Goal: Information Seeking & Learning: Learn about a topic

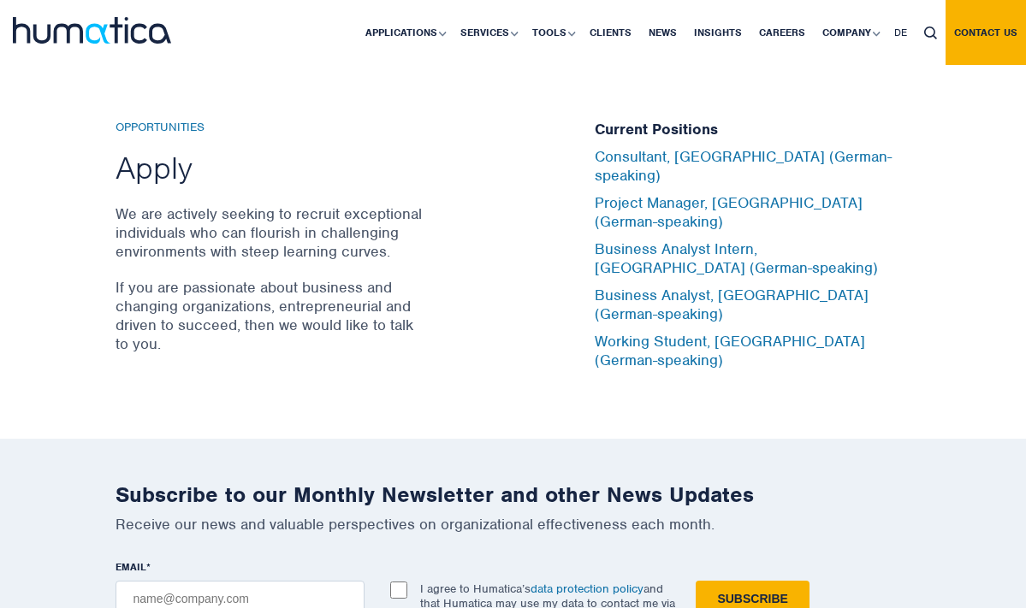
scroll to position [5601, 0]
click at [368, 260] on p "We are actively seeking to recruit exceptional individuals who can flourish in …" at bounding box center [269, 232] width 308 height 56
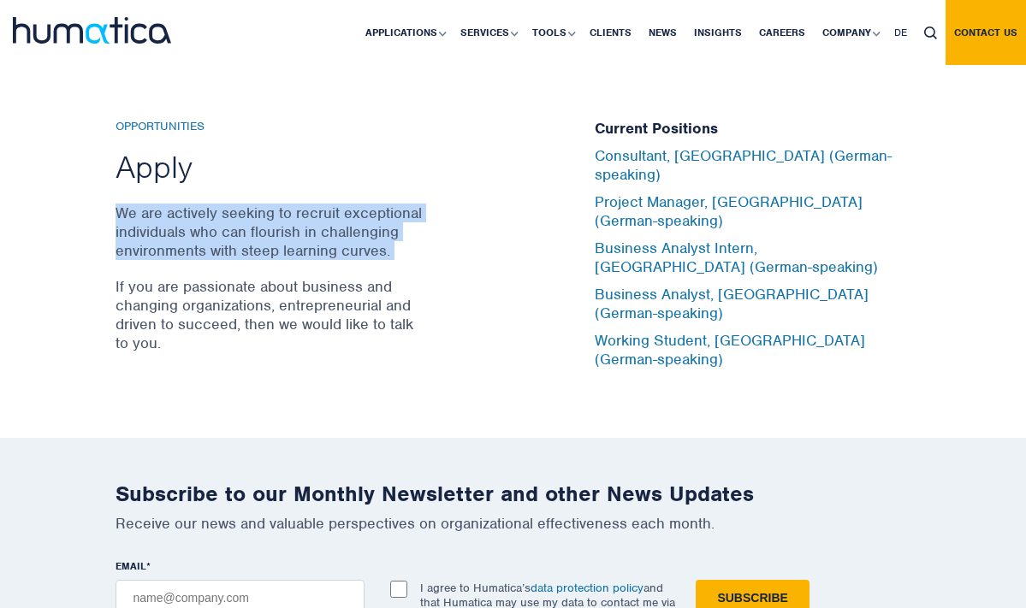
click at [335, 260] on p "We are actively seeking to recruit exceptional individuals who can flourish in …" at bounding box center [269, 232] width 308 height 56
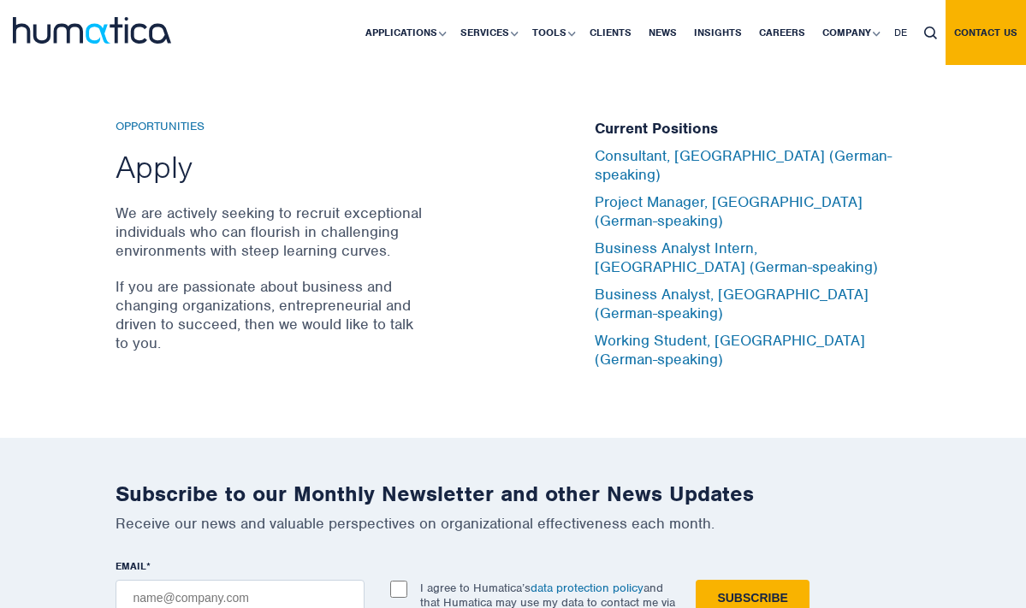
click at [335, 260] on p "We are actively seeking to recruit exceptional individuals who can flourish in …" at bounding box center [269, 232] width 308 height 56
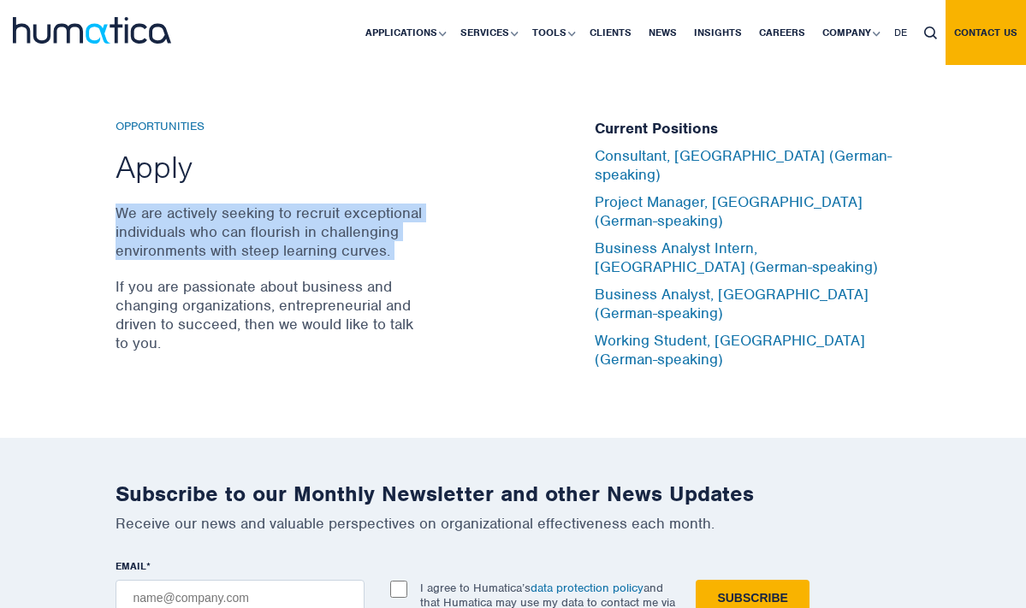
click at [261, 334] on p "If you are passionate about business and changing organizations, entrepreneuria…" at bounding box center [269, 314] width 308 height 75
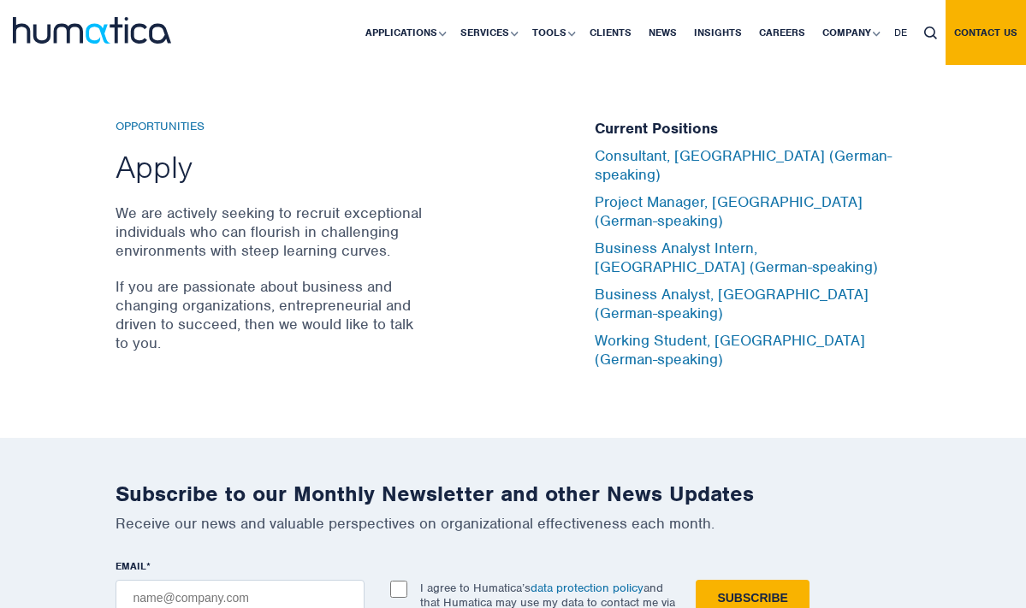
click at [261, 334] on p "If you are passionate about business and changing organizations, entrepreneuria…" at bounding box center [269, 314] width 308 height 75
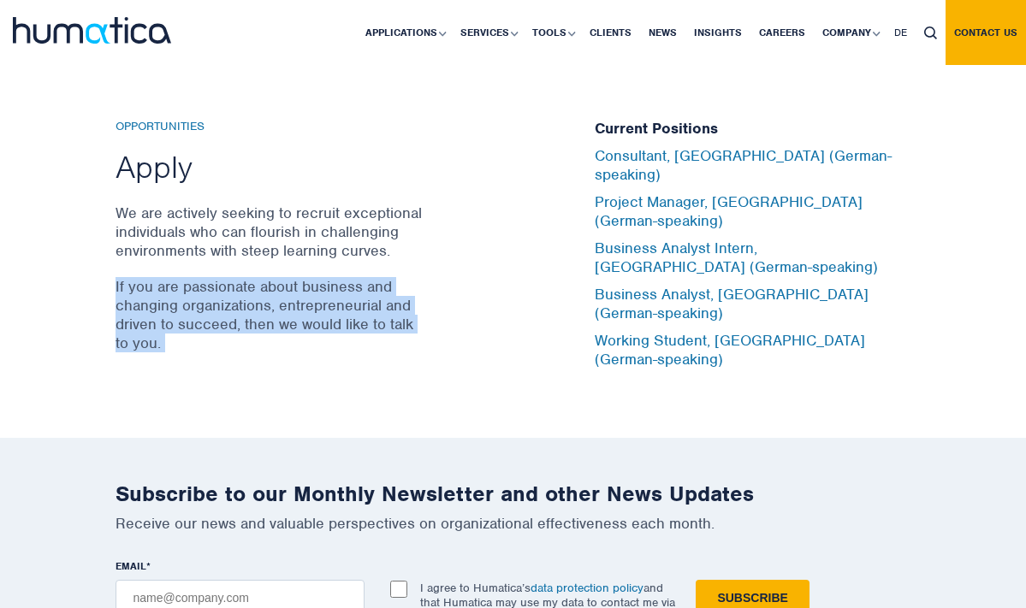
click at [288, 328] on p "If you are passionate about business and changing organizations, entrepreneuria…" at bounding box center [269, 314] width 308 height 75
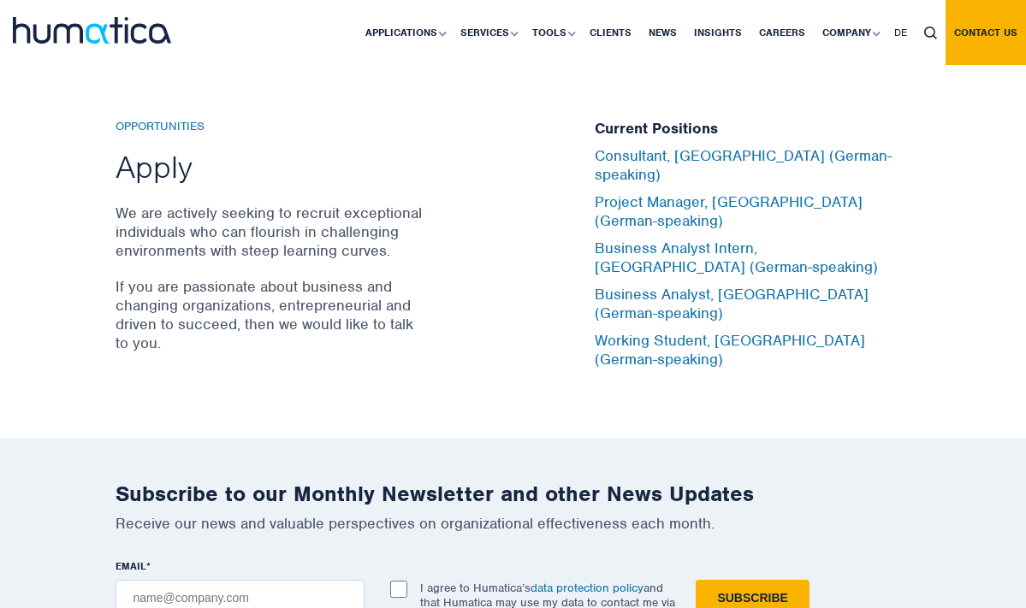
click at [288, 328] on p "If you are passionate about business and changing organizations, entrepreneuria…" at bounding box center [269, 314] width 308 height 75
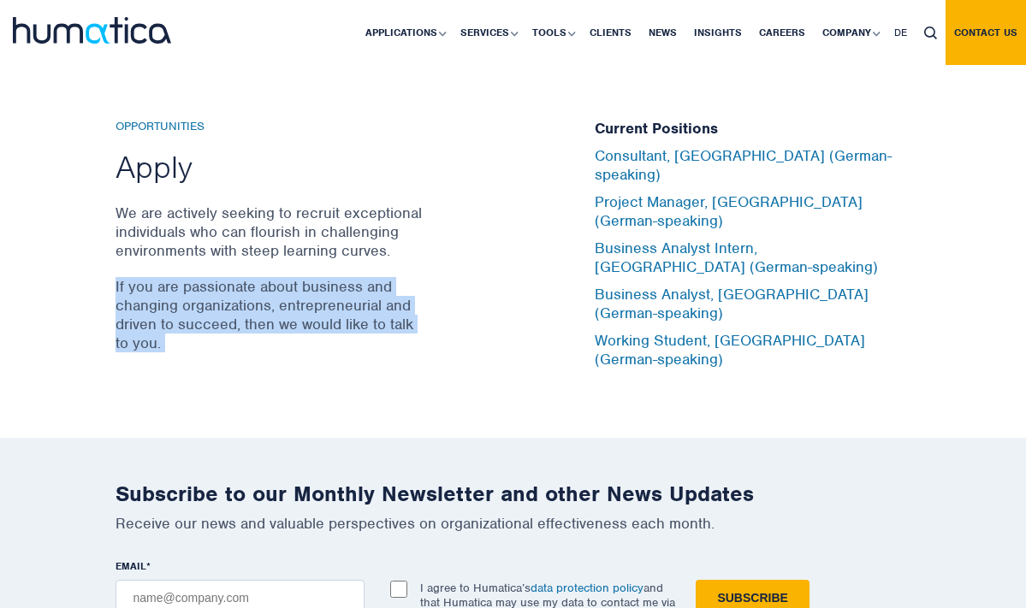
click at [288, 328] on p "If you are passionate about business and changing organizations, entrepreneuria…" at bounding box center [269, 314] width 308 height 75
click at [229, 325] on p "If you are passionate about business and changing organizations, entrepreneuria…" at bounding box center [269, 314] width 308 height 75
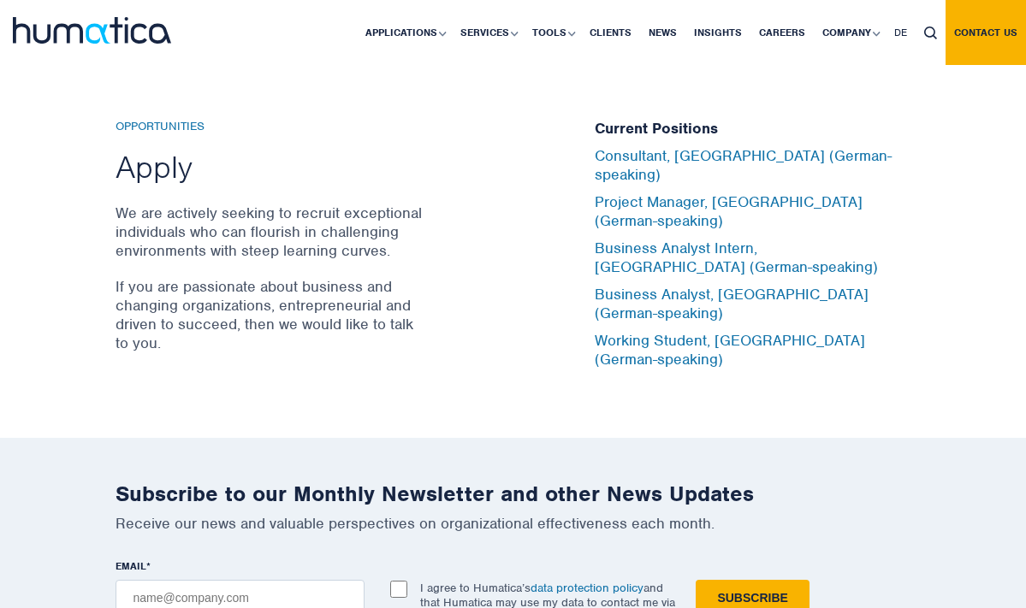
click at [229, 325] on p "If you are passionate about business and changing organizations, entrepreneuria…" at bounding box center [269, 314] width 308 height 75
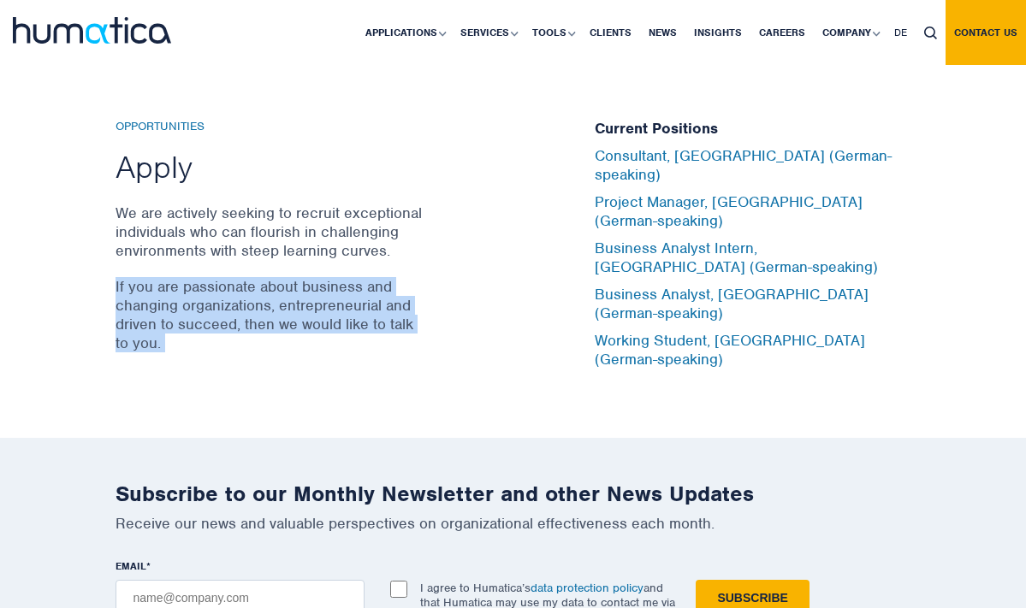
click at [288, 321] on p "If you are passionate about business and changing organizations, entrepreneuria…" at bounding box center [269, 314] width 308 height 75
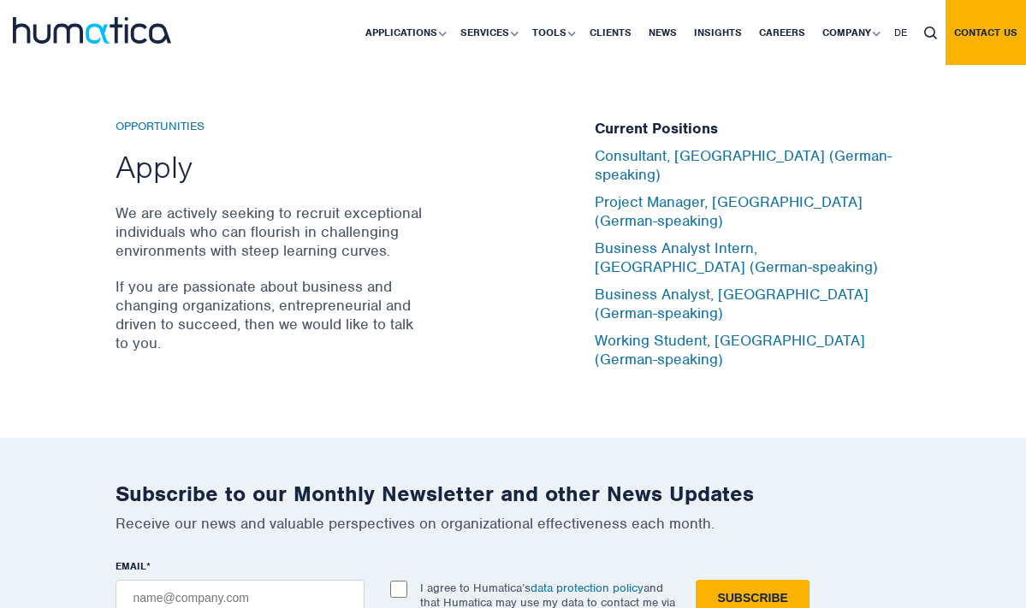
click at [288, 321] on p "If you are passionate about business and changing organizations, entrepreneuria…" at bounding box center [269, 314] width 308 height 75
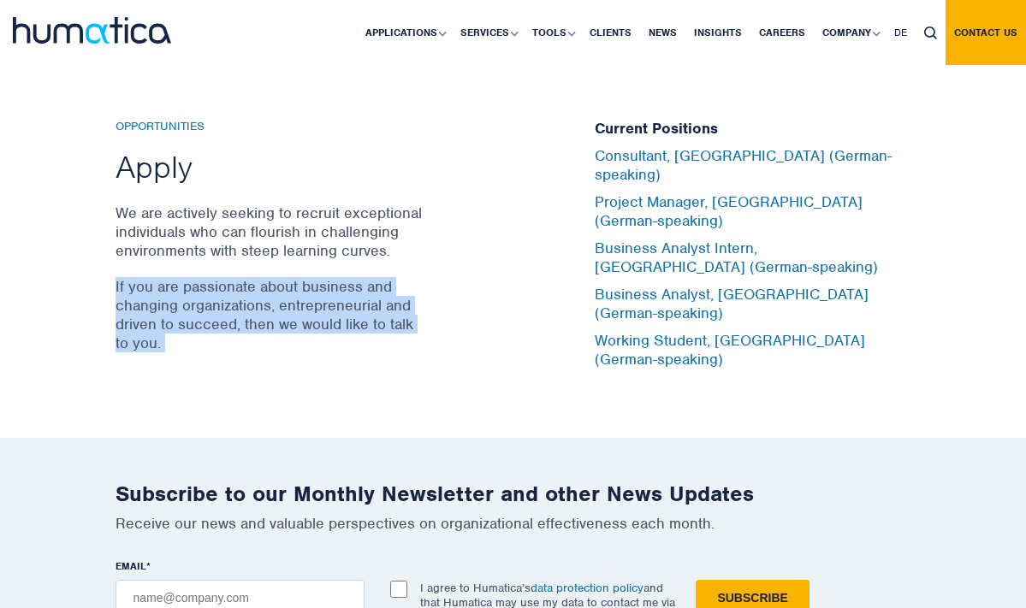
click at [340, 326] on p "If you are passionate about business and changing organizations, entrepreneuria…" at bounding box center [269, 314] width 308 height 75
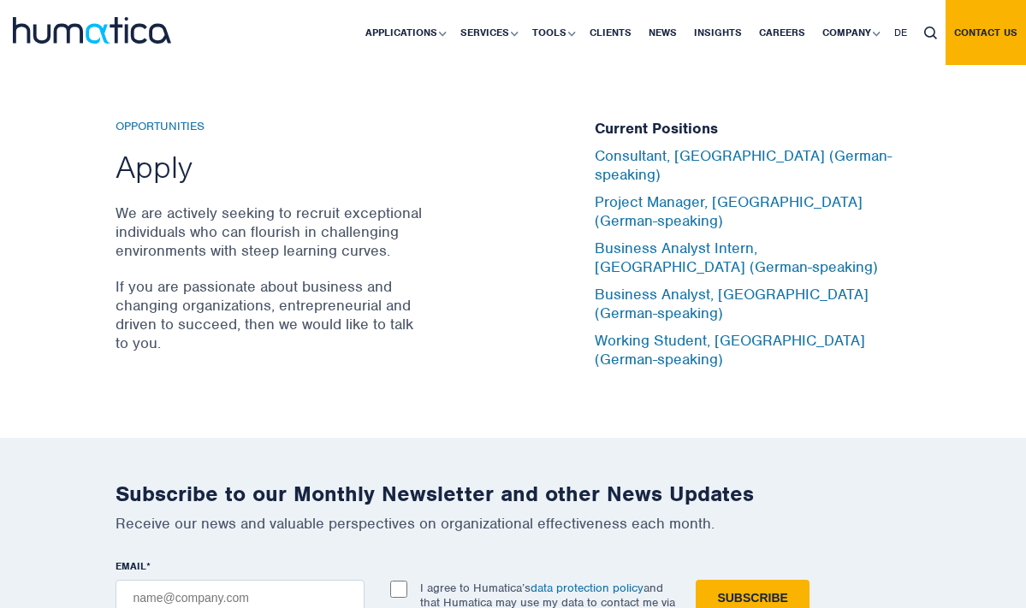
click at [340, 326] on p "If you are passionate about business and changing organizations, entrepreneuria…" at bounding box center [269, 314] width 308 height 75
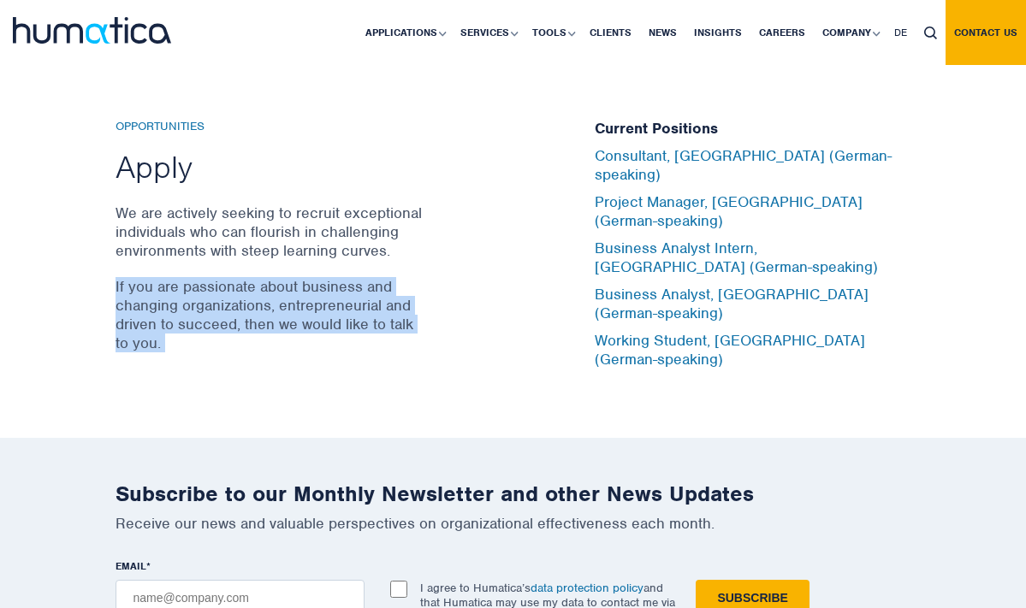
click at [313, 325] on p "If you are passionate about business and changing organizations, entrepreneuria…" at bounding box center [269, 314] width 308 height 75
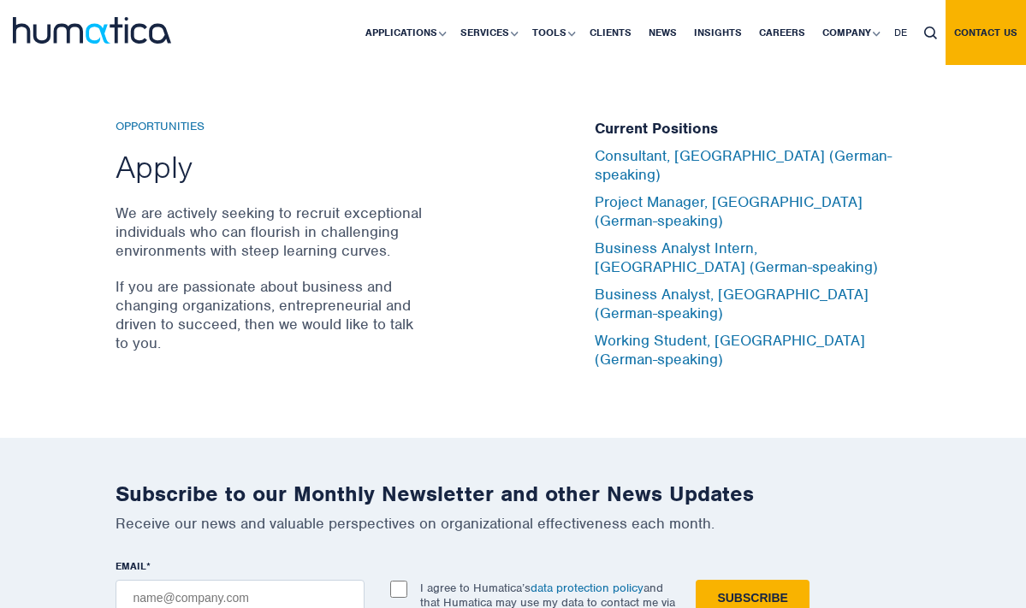
click at [342, 317] on p "If you are passionate about business and changing organizations, entrepreneuria…" at bounding box center [269, 314] width 308 height 75
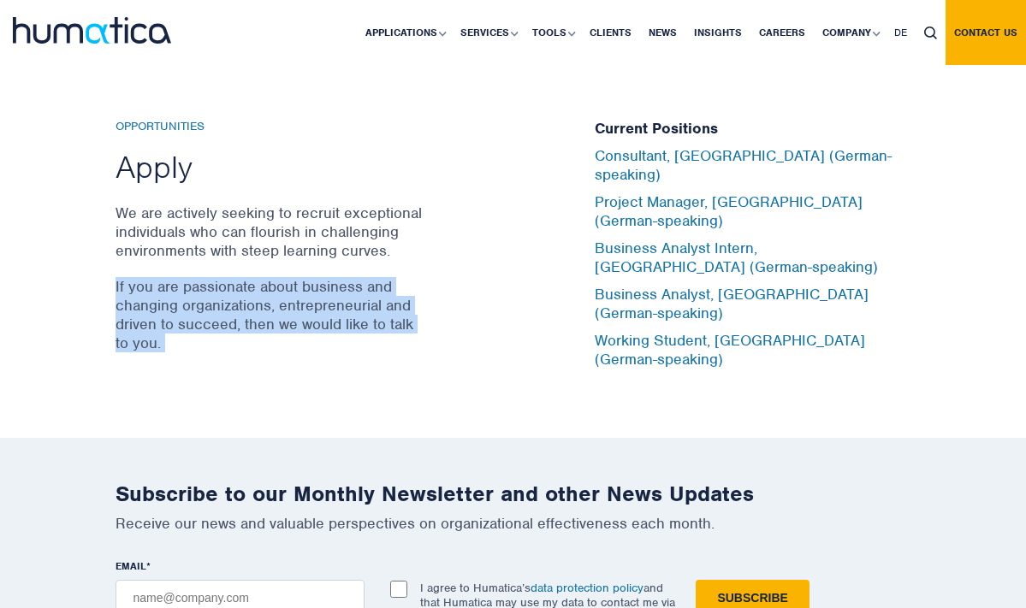
click at [305, 311] on p "If you are passionate about business and changing organizations, entrepreneuria…" at bounding box center [269, 314] width 308 height 75
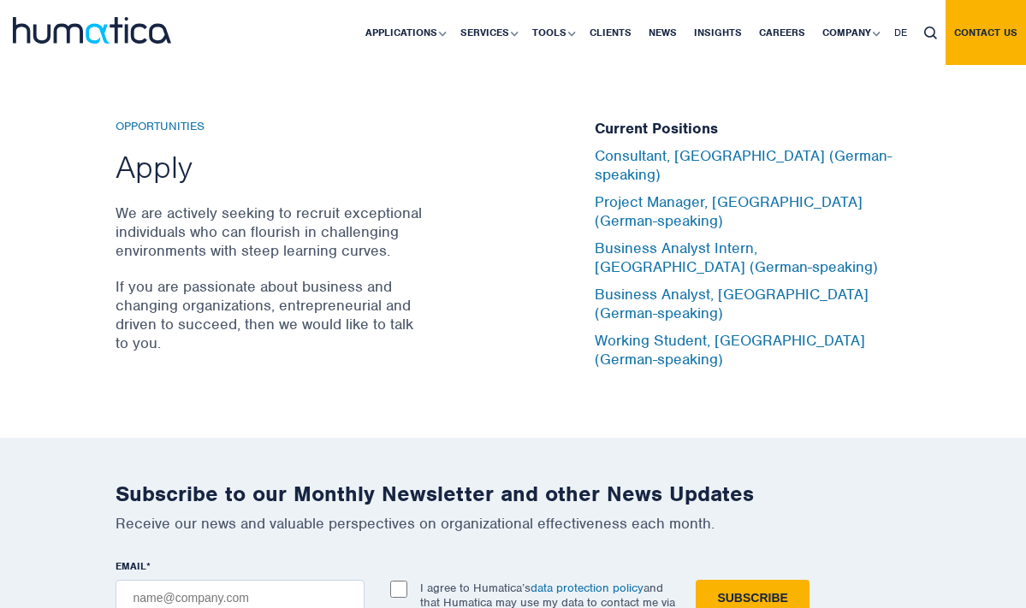
click at [305, 311] on p "If you are passionate about business and changing organizations, entrepreneuria…" at bounding box center [269, 314] width 308 height 75
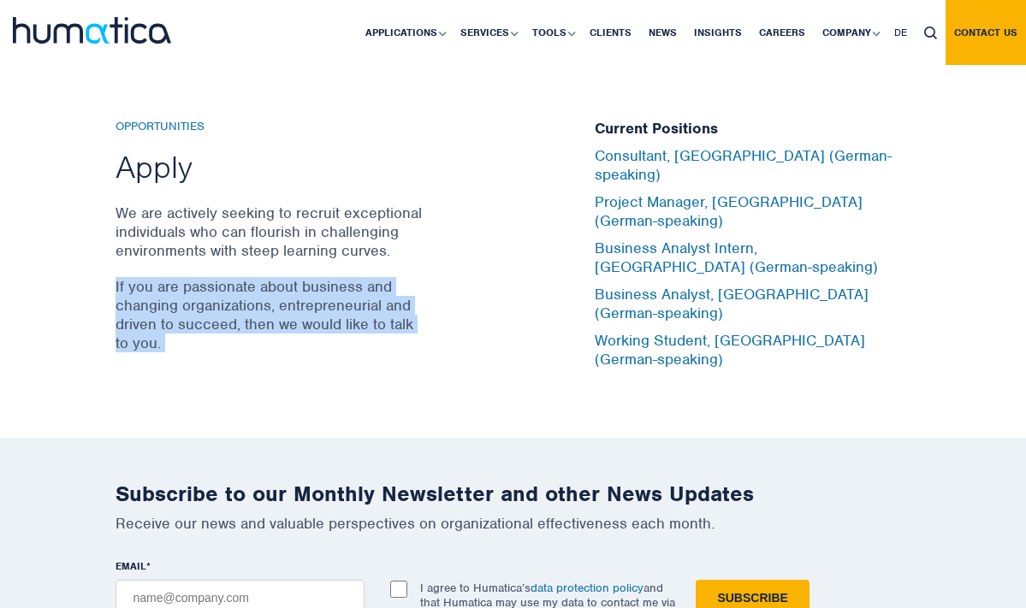
click at [345, 312] on p "If you are passionate about business and changing organizations, entrepreneuria…" at bounding box center [269, 314] width 308 height 75
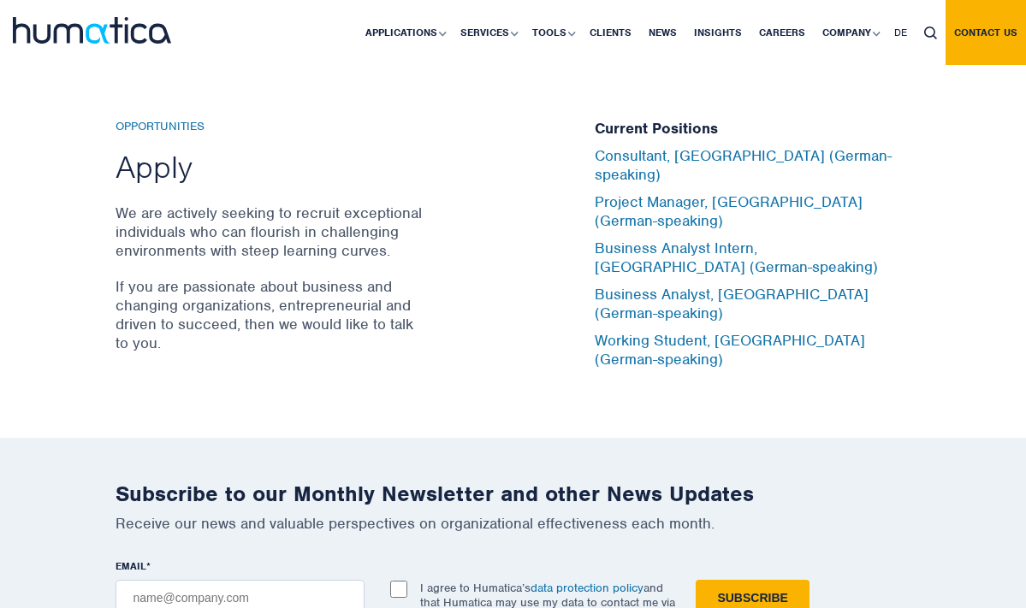
click at [345, 312] on p "If you are passionate about business and changing organizations, entrepreneuria…" at bounding box center [269, 314] width 308 height 75
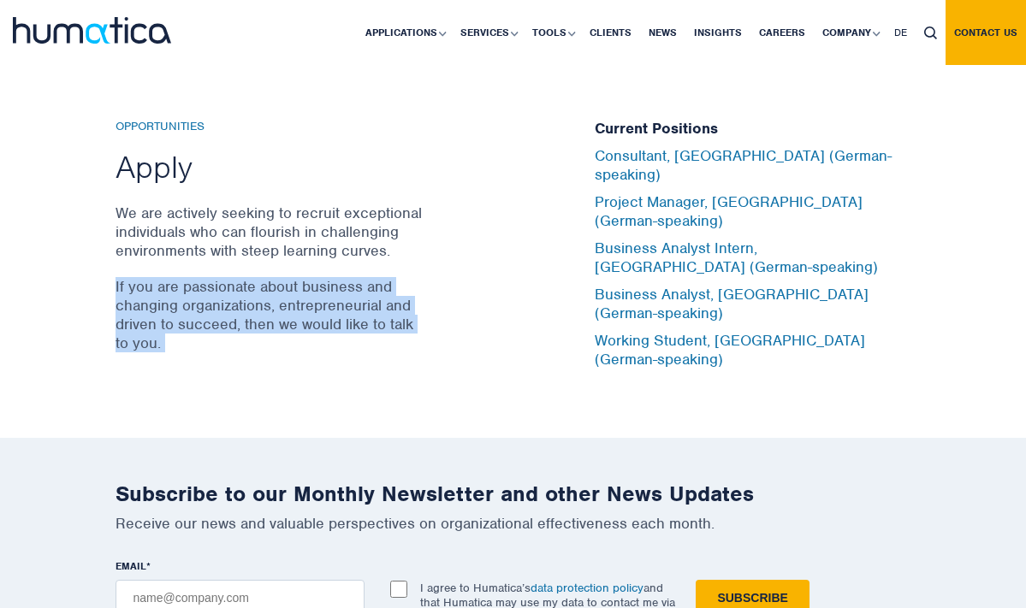
click at [307, 310] on p "If you are passionate about business and changing organizations, entrepreneuria…" at bounding box center [269, 314] width 308 height 75
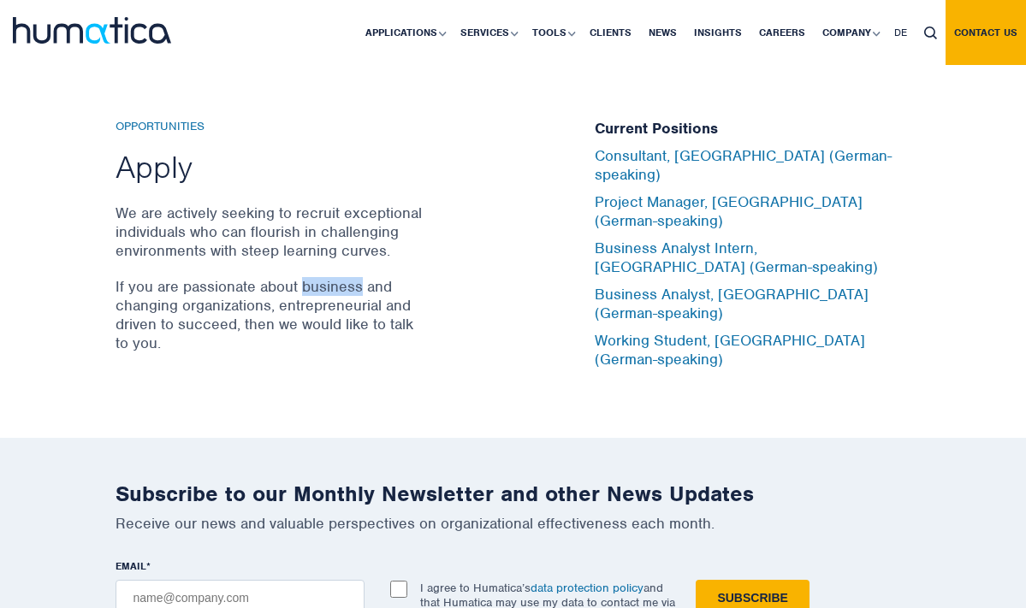
click at [307, 310] on p "If you are passionate about business and changing organizations, entrepreneuria…" at bounding box center [269, 314] width 308 height 75
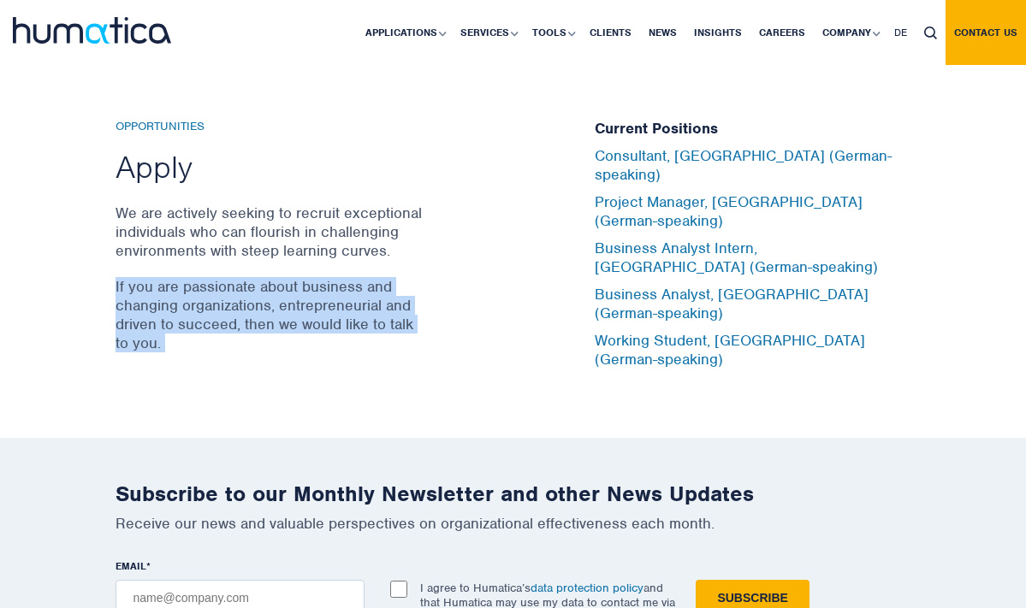
click at [283, 309] on p "If you are passionate about business and changing organizations, entrepreneuria…" at bounding box center [269, 314] width 308 height 75
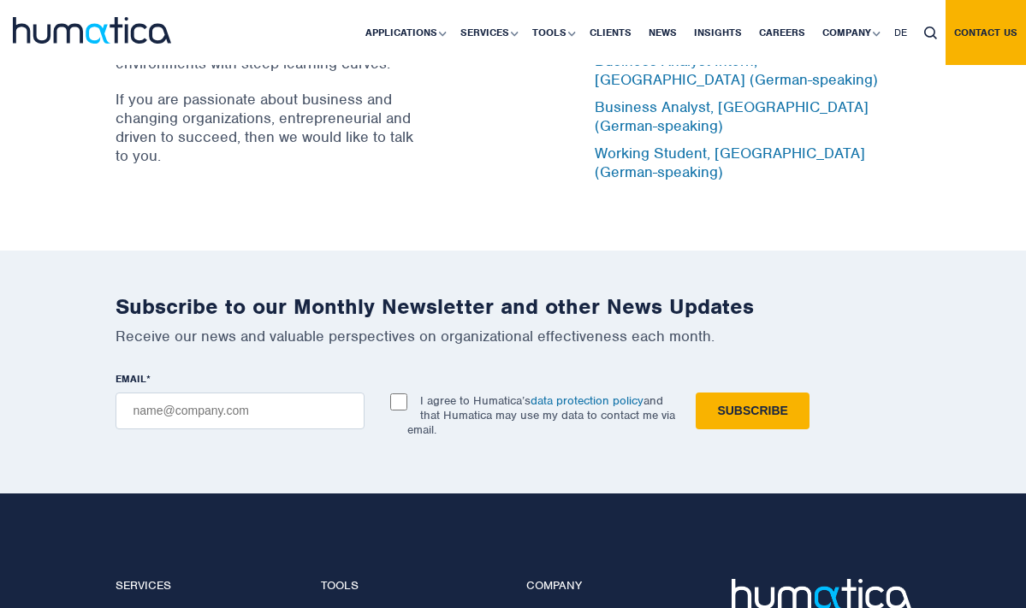
scroll to position [5789, 0]
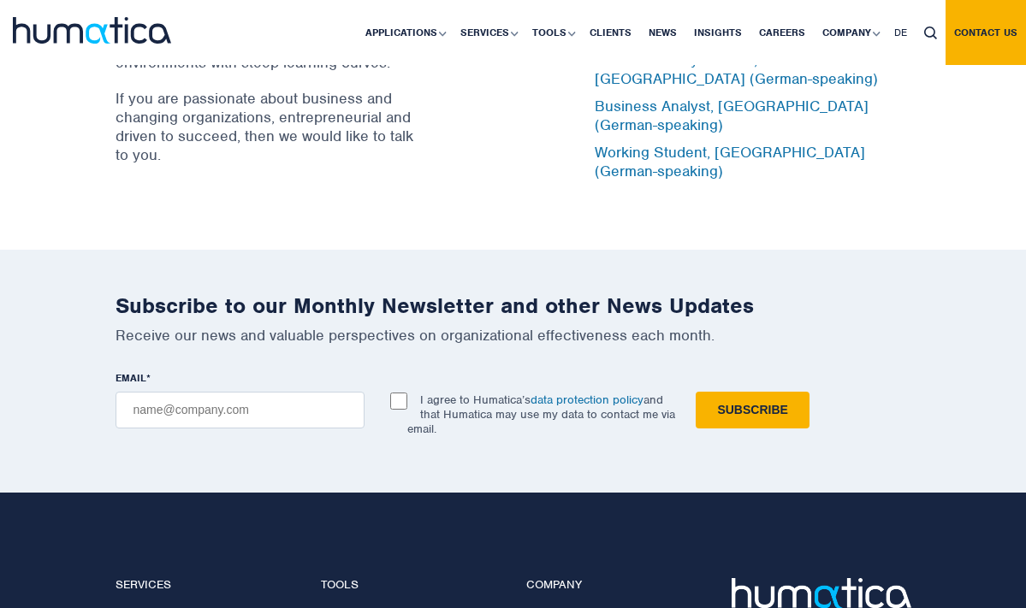
click at [305, 319] on h2 "Subscribe to our Monthly Newsletter and other News Updates" at bounding box center [513, 306] width 796 height 27
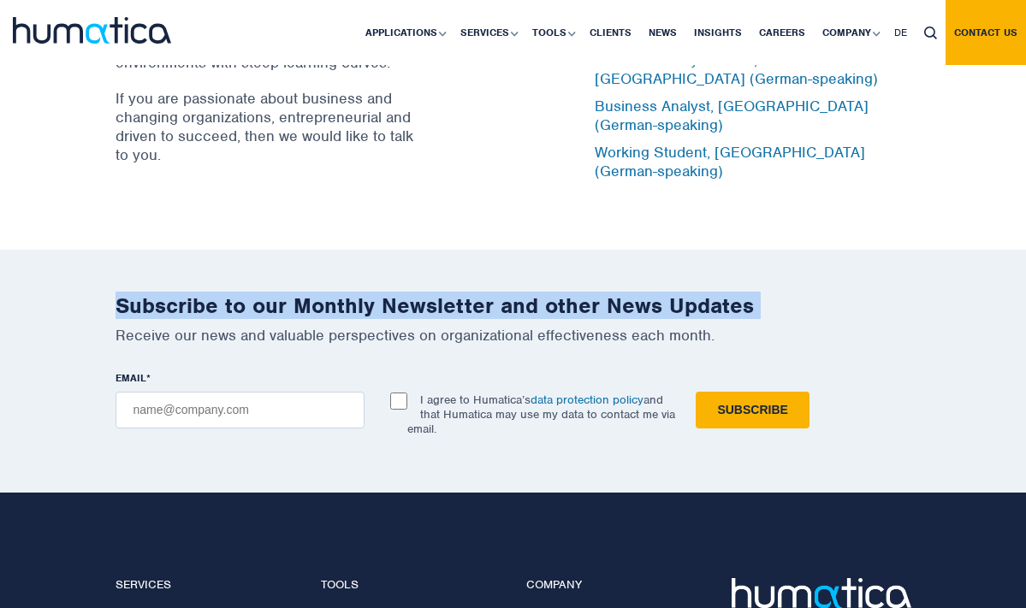
click at [335, 319] on h2 "Subscribe to our Monthly Newsletter and other News Updates" at bounding box center [513, 306] width 796 height 27
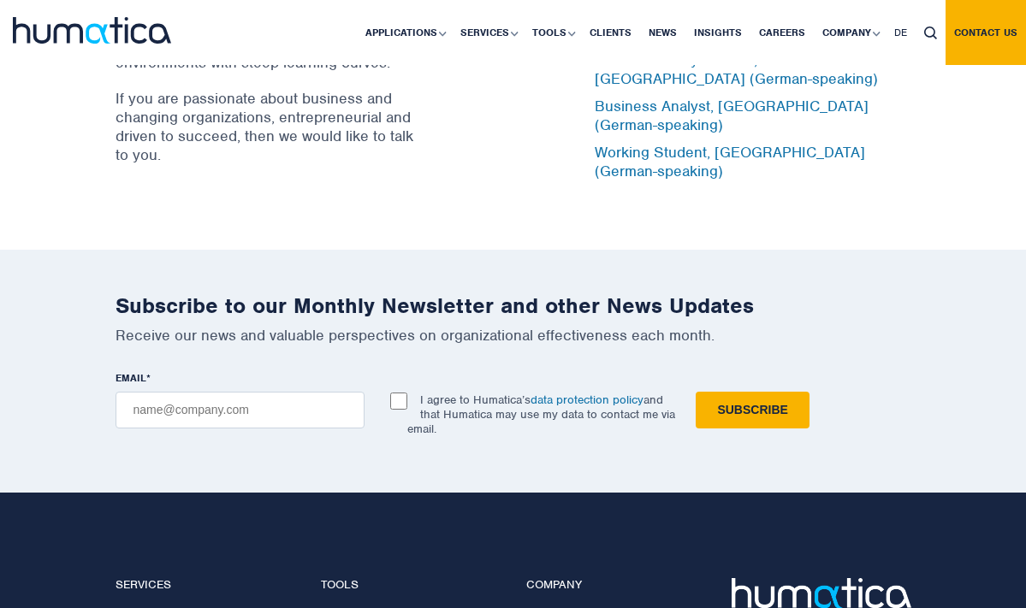
click at [335, 319] on h2 "Subscribe to our Monthly Newsletter and other News Updates" at bounding box center [513, 306] width 796 height 27
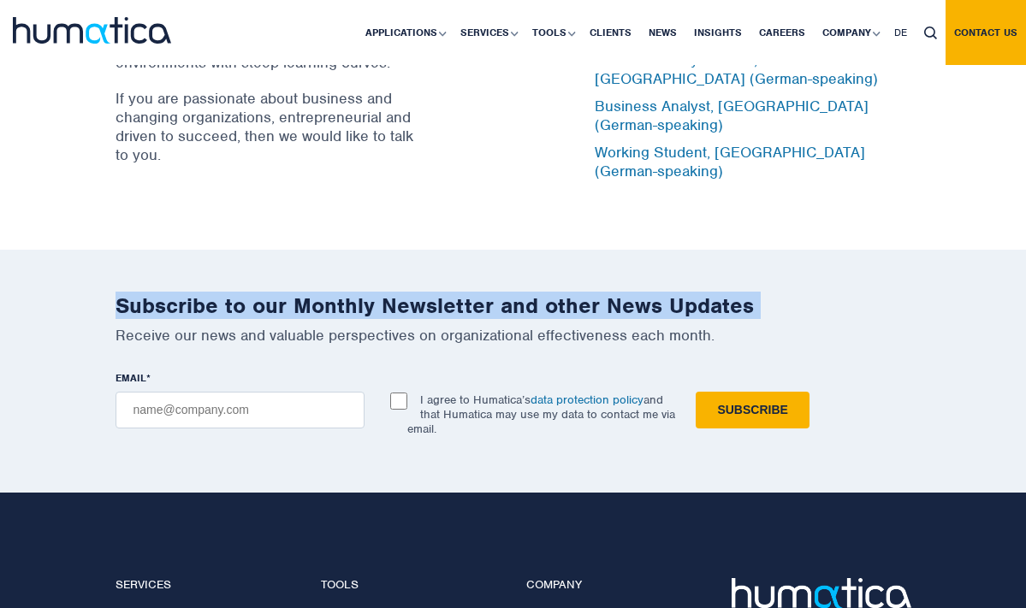
click at [432, 314] on div "Subscribe to our Monthly Newsletter and other News Updates Receive our news and…" at bounding box center [513, 371] width 1026 height 243
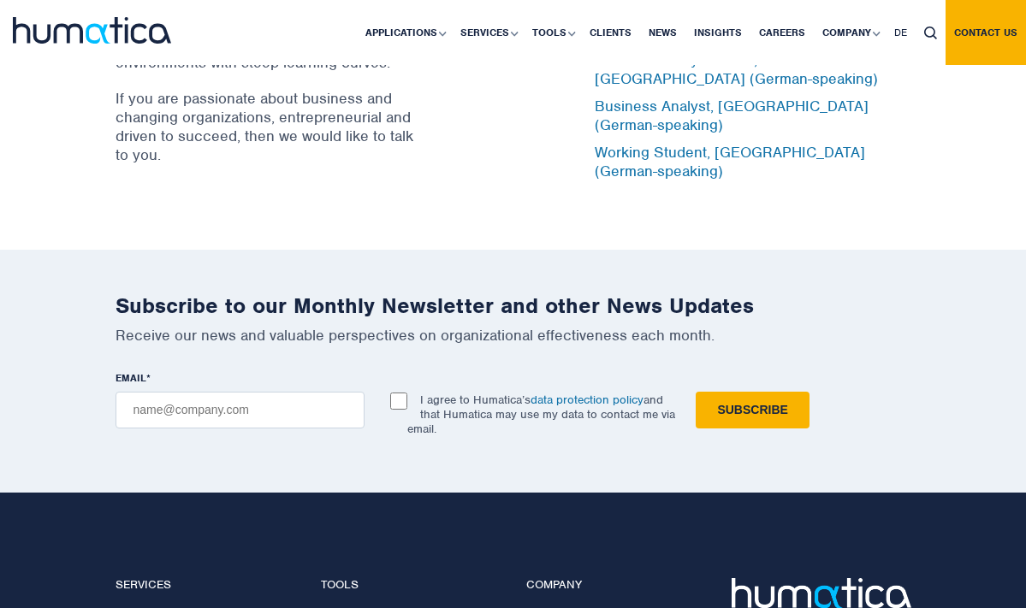
click at [432, 314] on div "Subscribe to our Monthly Newsletter and other News Updates Receive our news and…" at bounding box center [513, 371] width 1026 height 243
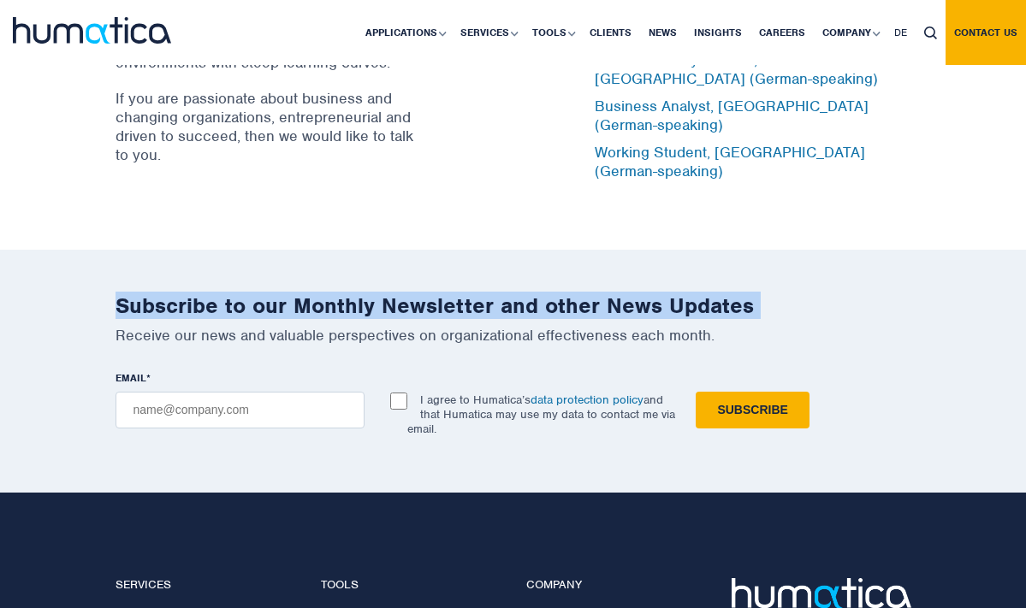
click at [401, 319] on h2 "Subscribe to our Monthly Newsletter and other News Updates" at bounding box center [513, 306] width 796 height 27
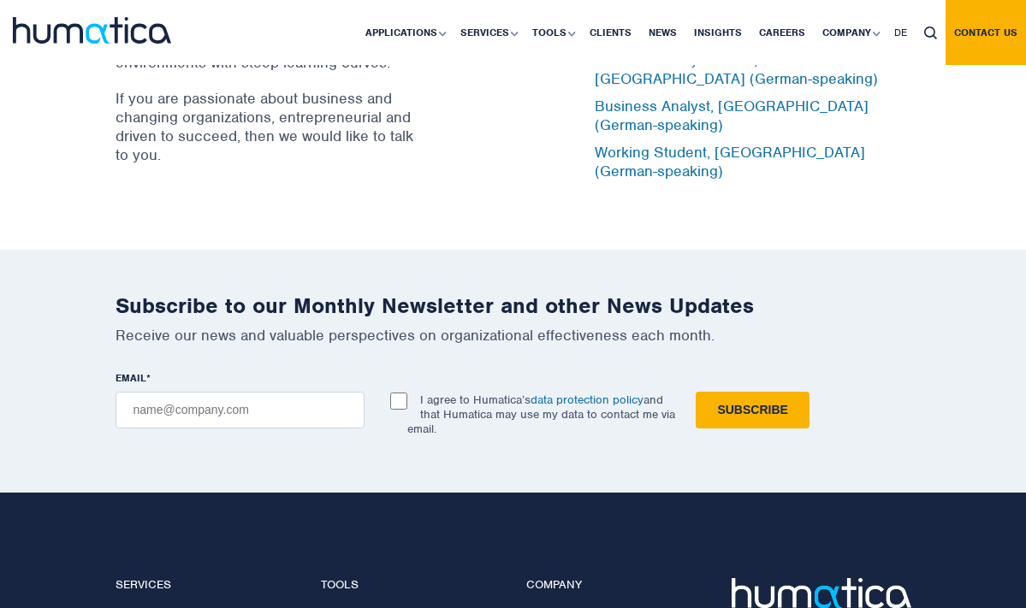
click at [401, 319] on h2 "Subscribe to our Monthly Newsletter and other News Updates" at bounding box center [513, 306] width 796 height 27
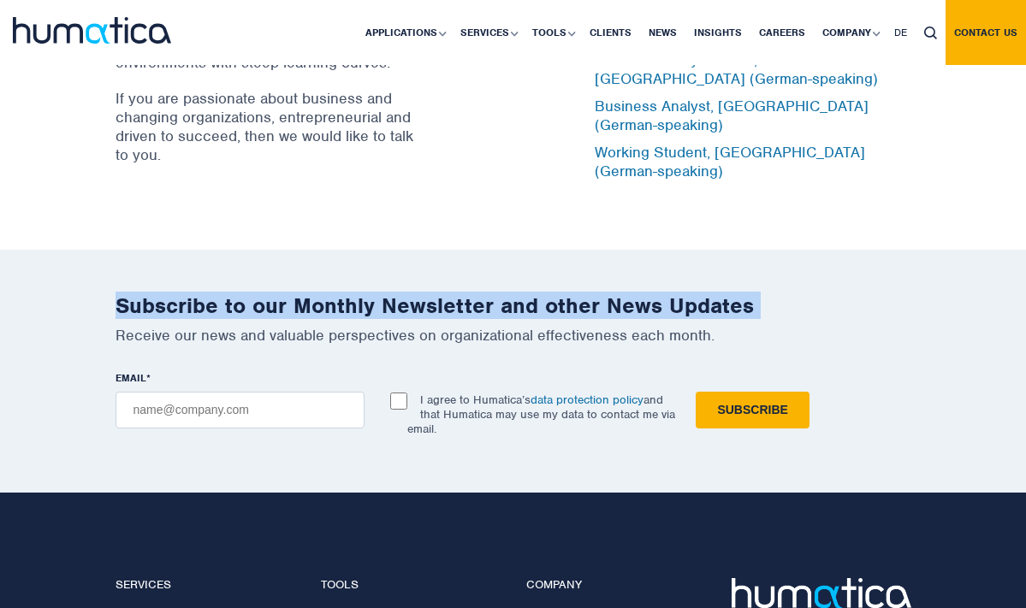
click at [437, 319] on h2 "Subscribe to our Monthly Newsletter and other News Updates" at bounding box center [513, 306] width 796 height 27
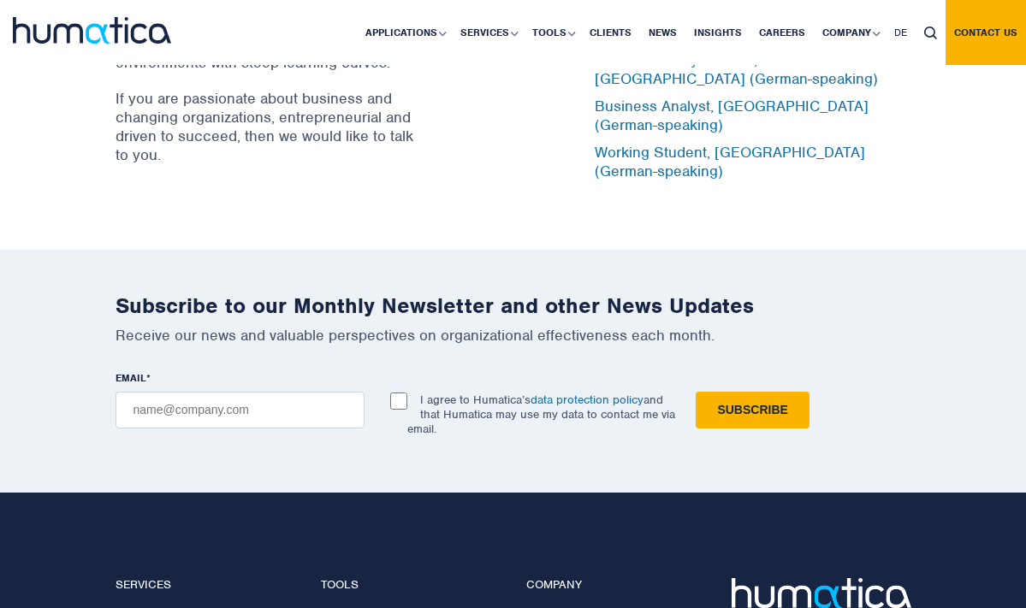
click at [437, 319] on h2 "Subscribe to our Monthly Newsletter and other News Updates" at bounding box center [513, 306] width 796 height 27
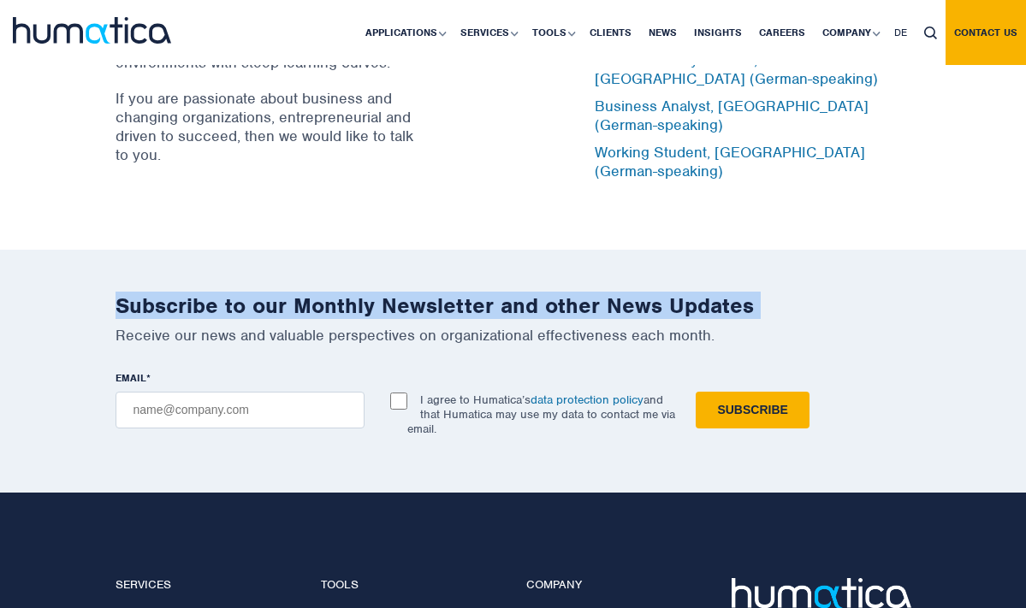
click at [304, 151] on p "If you are passionate about business and changing organizations, entrepreneuria…" at bounding box center [269, 126] width 308 height 75
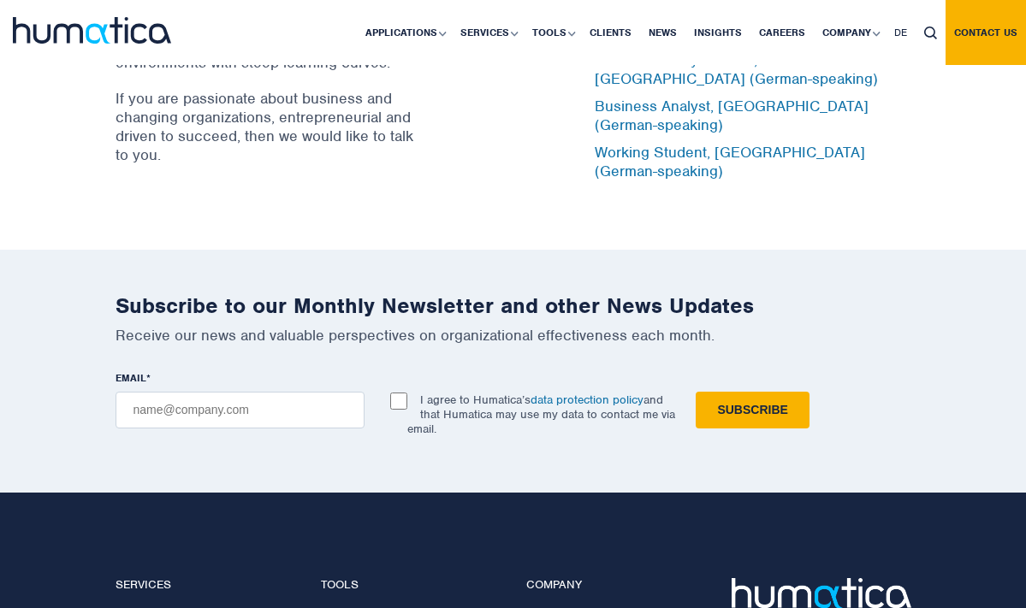
click at [304, 151] on p "If you are passionate about business and changing organizations, entrepreneuria…" at bounding box center [269, 126] width 308 height 75
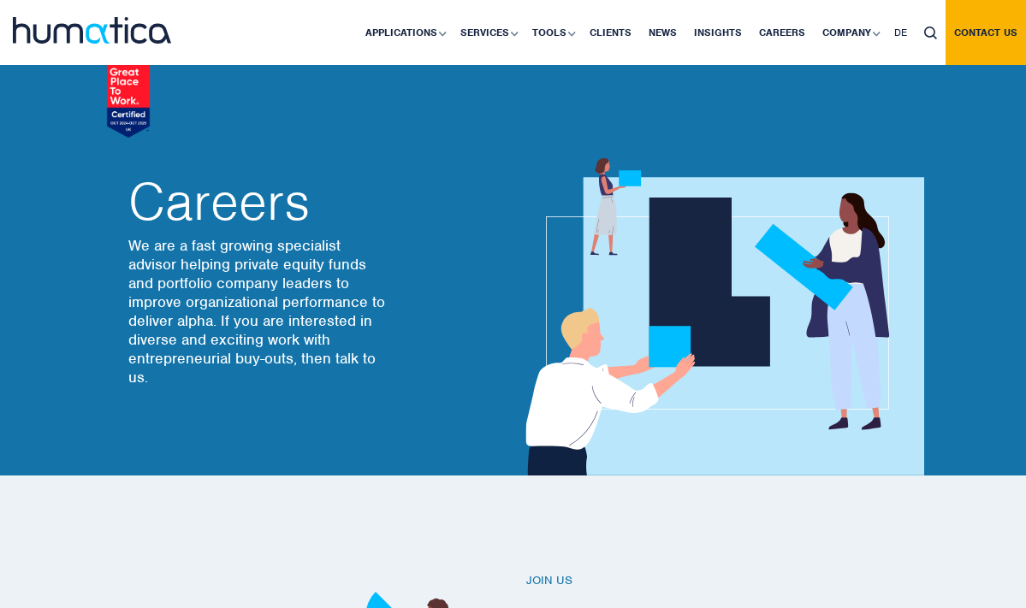
scroll to position [0, 0]
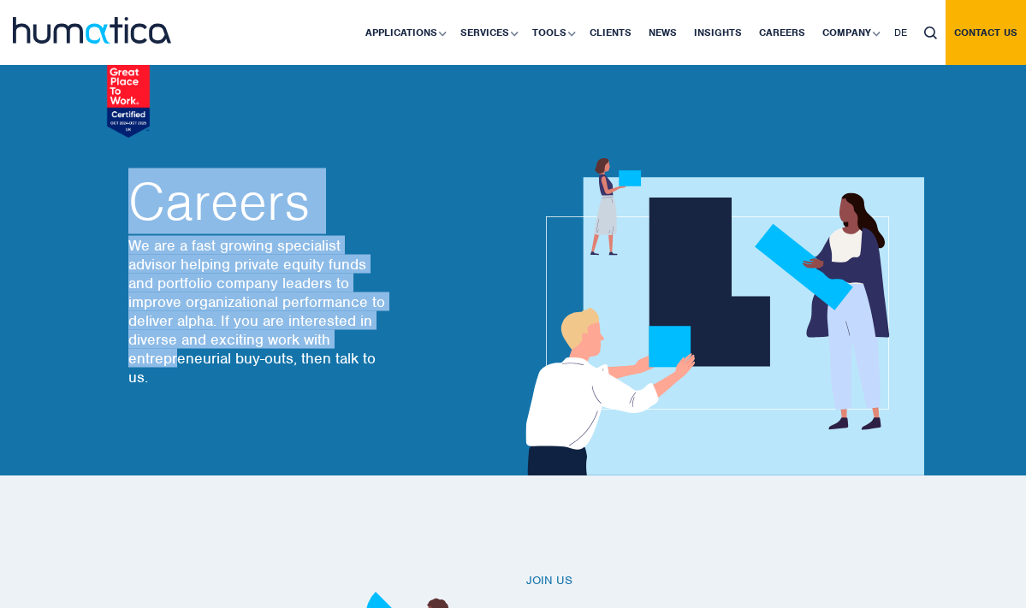
drag, startPoint x: 134, startPoint y: 191, endPoint x: 177, endPoint y: 355, distance: 169.7
click at [177, 355] on div "Careers We are a fast growing specialist advisor helping private equity funds a…" at bounding box center [320, 283] width 385 height 257
click at [165, 395] on div "Careers We are a fast growing specialist advisor helping private equity funds a…" at bounding box center [320, 283] width 385 height 257
drag, startPoint x: 151, startPoint y: 380, endPoint x: 128, endPoint y: 217, distance: 164.2
click at [128, 217] on div "Careers We are a fast growing specialist advisor helping private equity funds a…" at bounding box center [320, 283] width 385 height 257
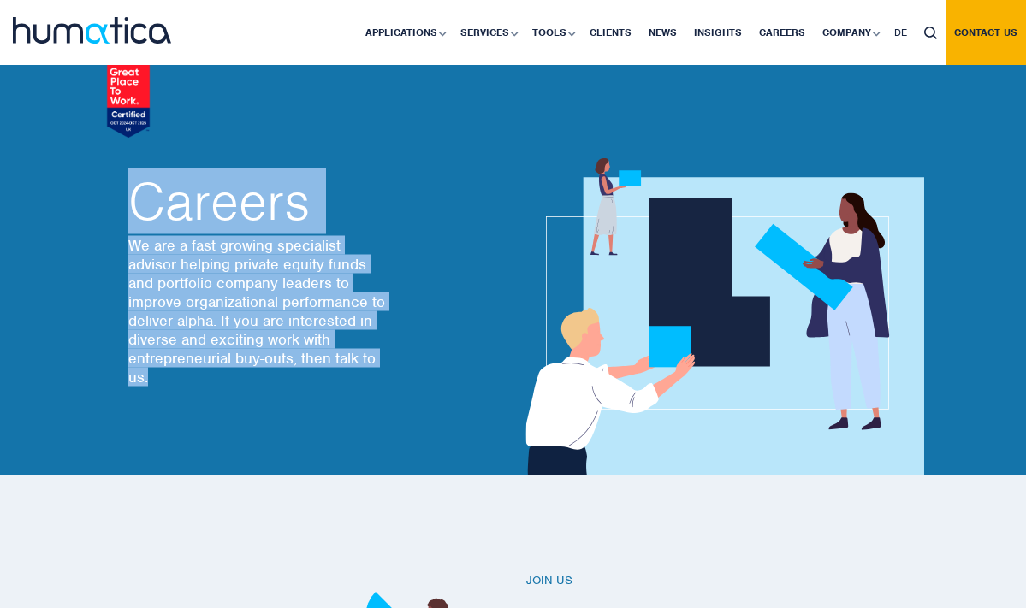
copy div "Careers We are a fast growing specialist advisor helping private equity funds a…"
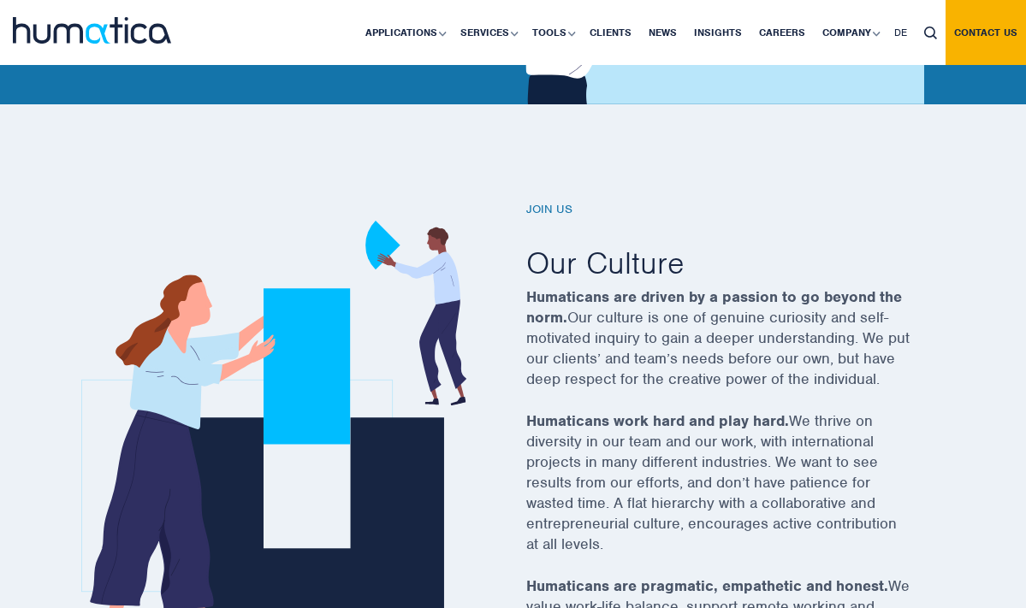
scroll to position [375, 0]
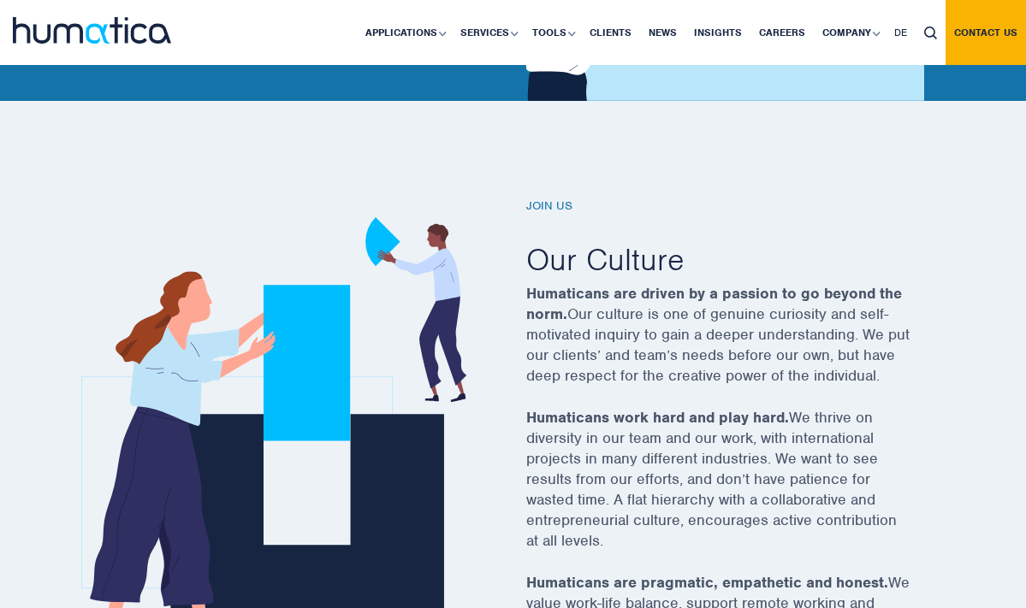
click at [551, 287] on strong "Humaticans are driven by a passion to go beyond the norm." at bounding box center [714, 303] width 376 height 39
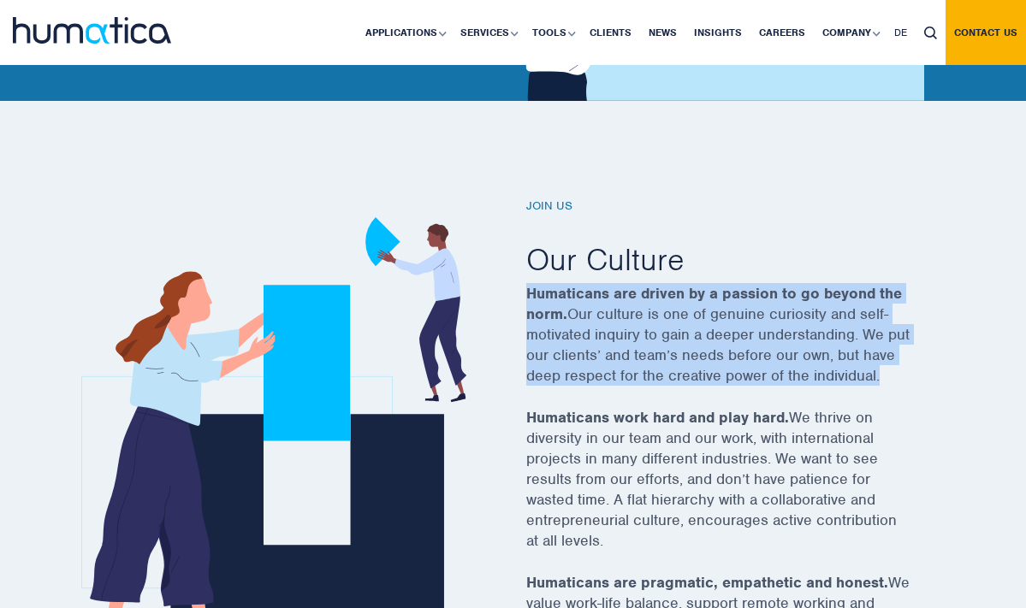
click at [594, 328] on p "Humaticans are driven by a passion to go beyond the norm. Our culture is one of…" at bounding box center [718, 345] width 385 height 124
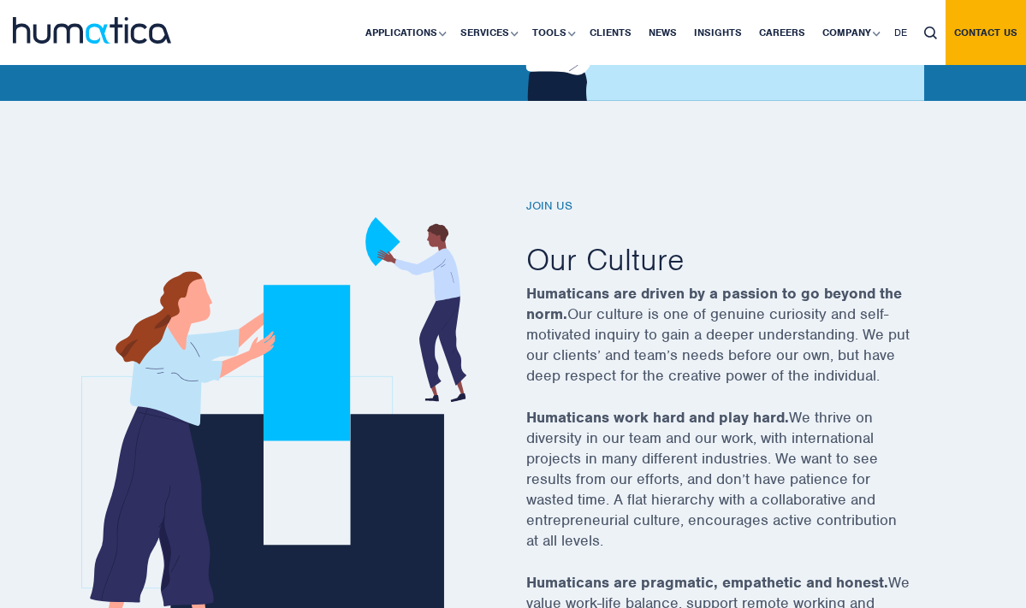
click at [594, 328] on p "Humaticans are driven by a passion to go beyond the norm. Our culture is one of…" at bounding box center [718, 345] width 385 height 124
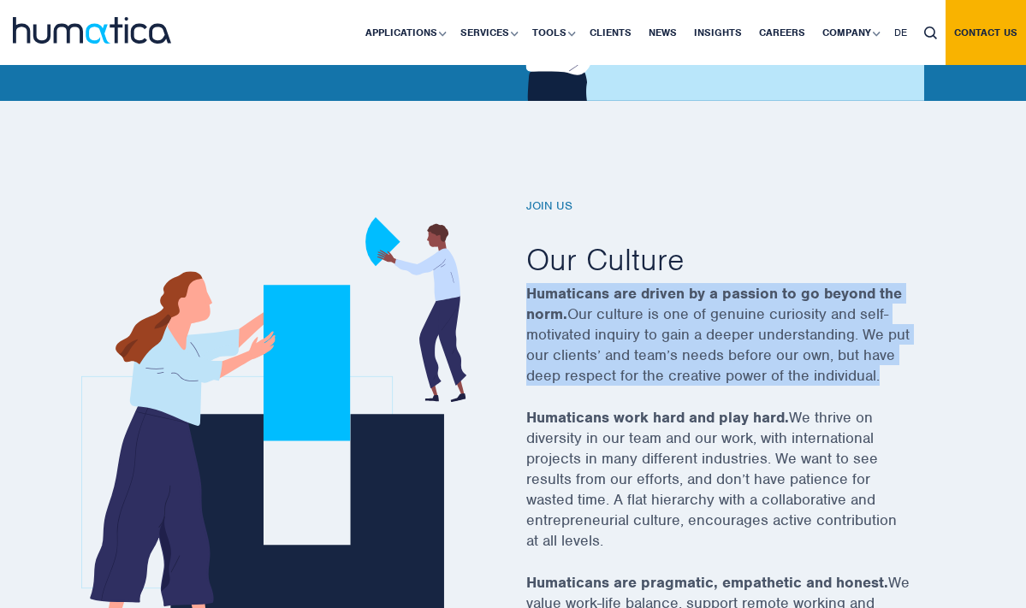
click at [671, 307] on p "Humaticans are driven by a passion to go beyond the norm. Our culture is one of…" at bounding box center [718, 345] width 385 height 124
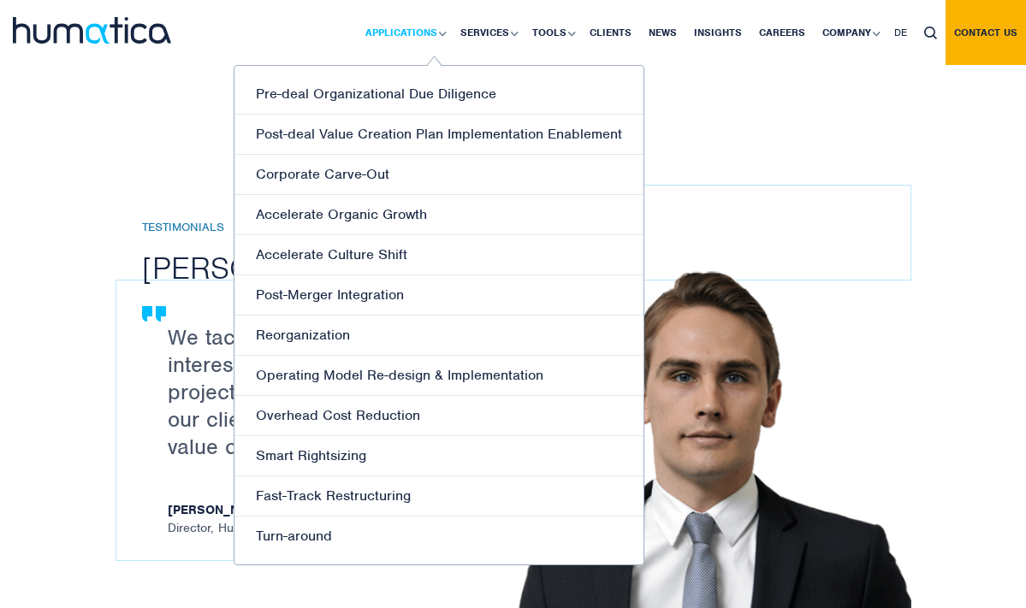
scroll to position [1761, 0]
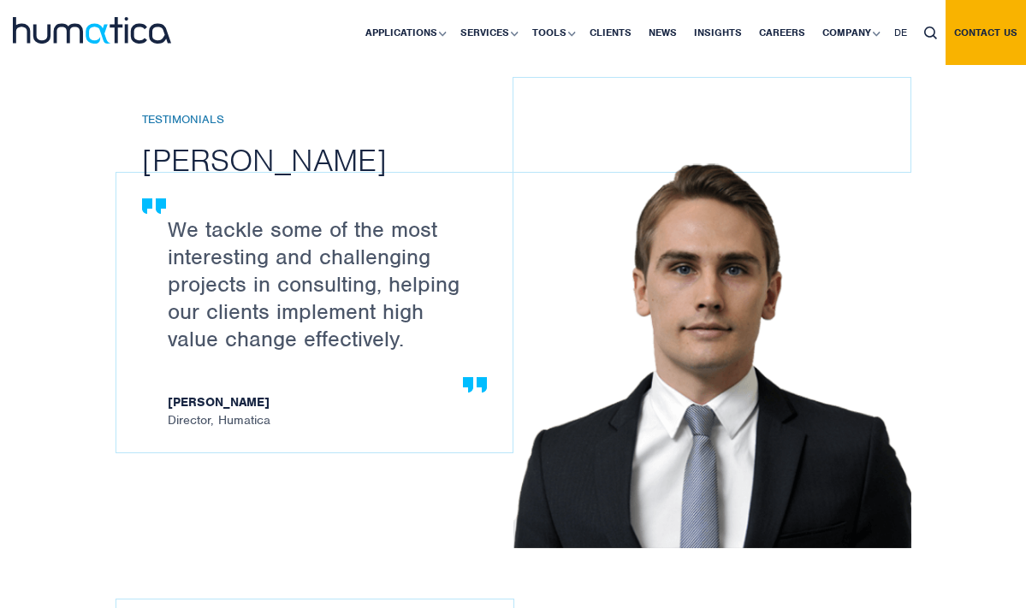
click at [255, 1] on div at bounding box center [128, 32] width 257 height 65
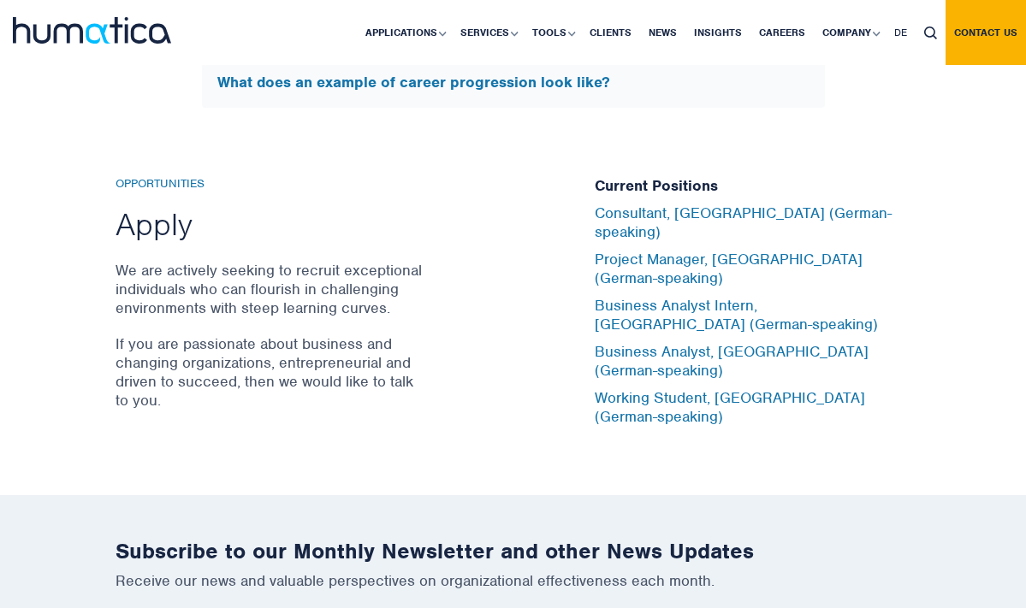
scroll to position [5528, 0]
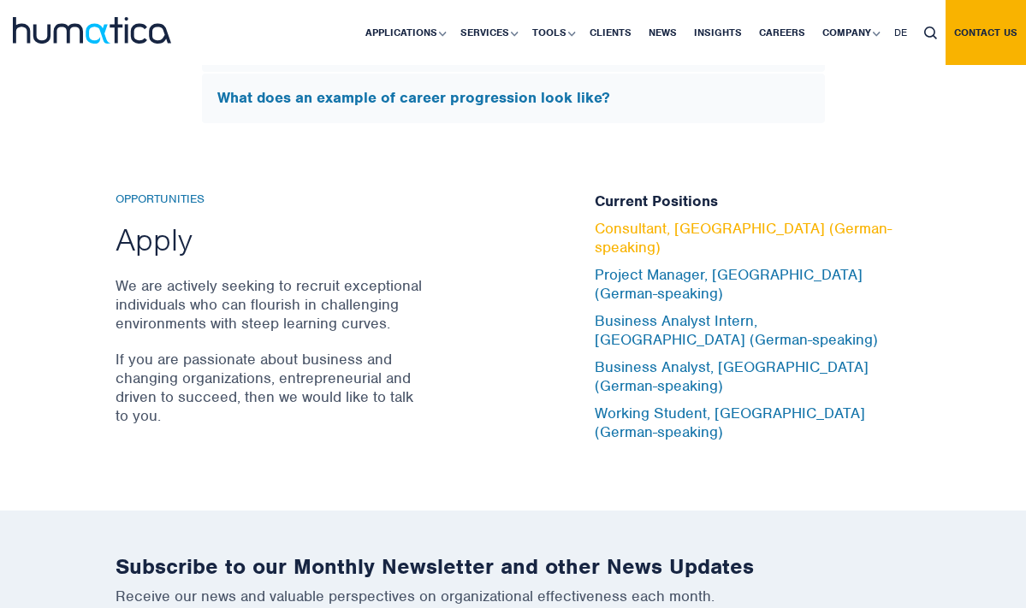
click at [660, 257] on link "Consultant, [GEOGRAPHIC_DATA] (German-speaking)" at bounding box center [743, 238] width 297 height 38
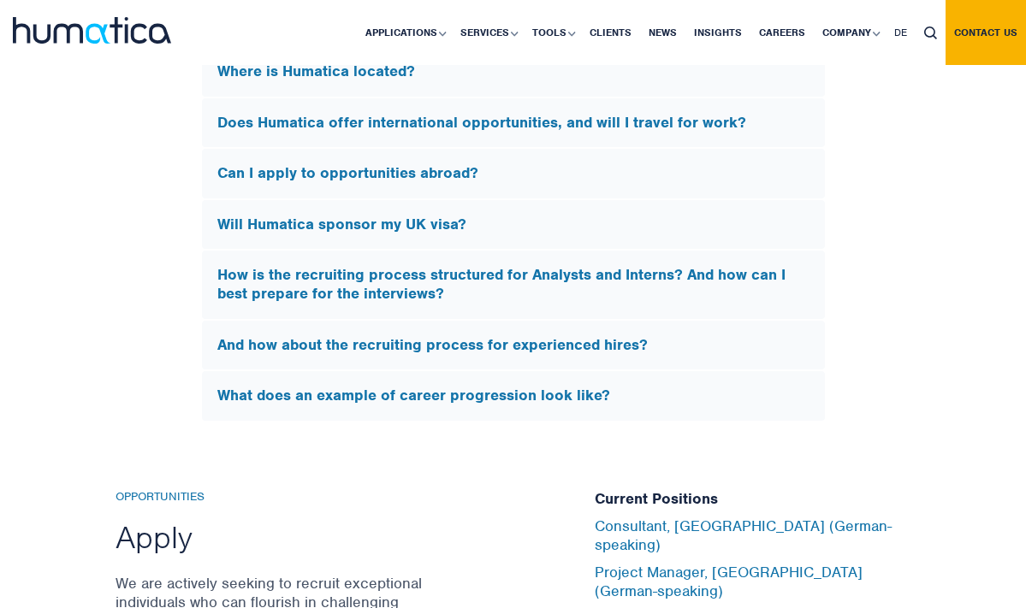
scroll to position [5700, 0]
